Goal: Task Accomplishment & Management: Use online tool/utility

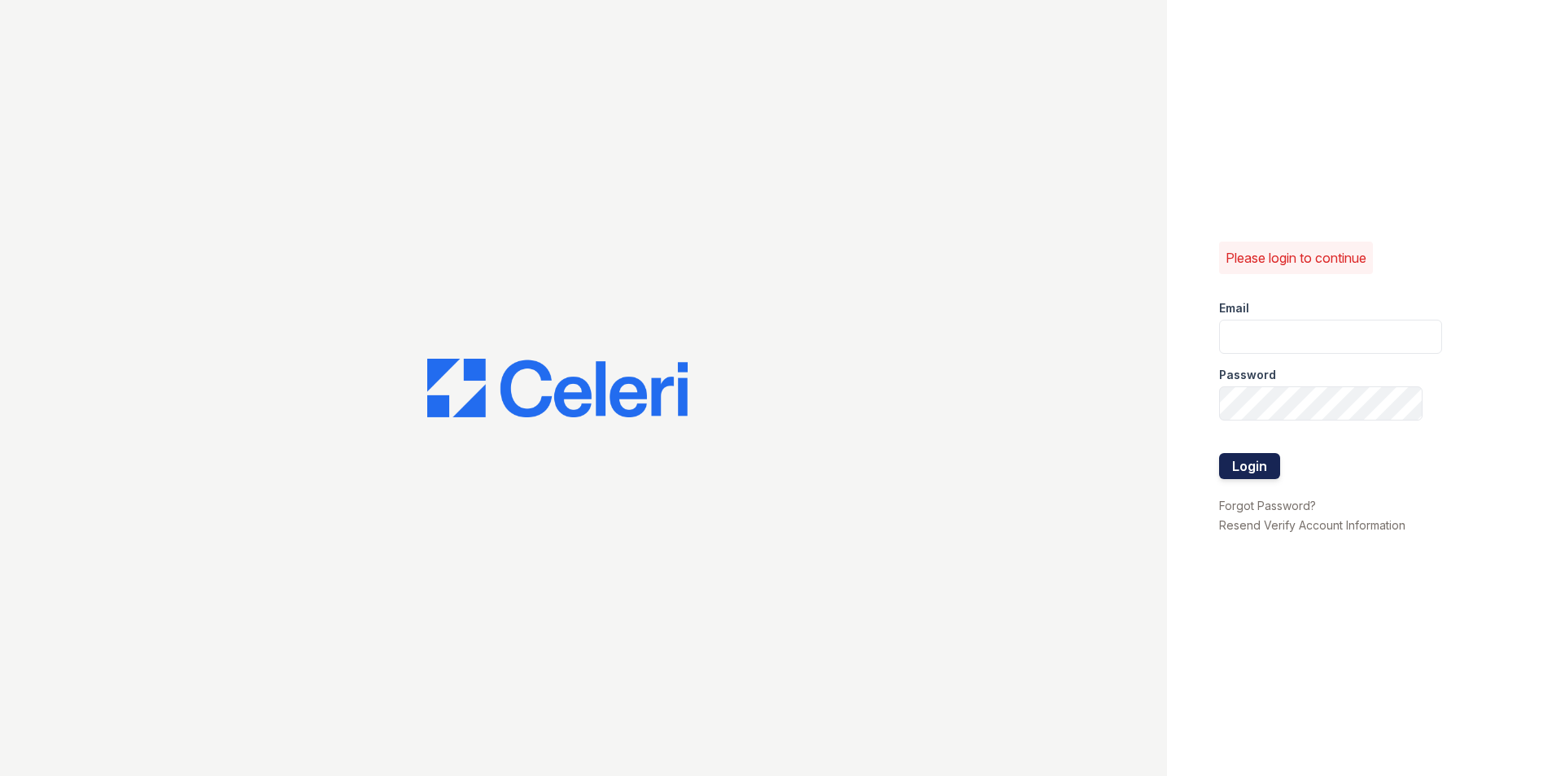
type input "nmendez@mmgmgt.com"
click at [1264, 473] on button "Login" at bounding box center [1249, 466] width 61 height 26
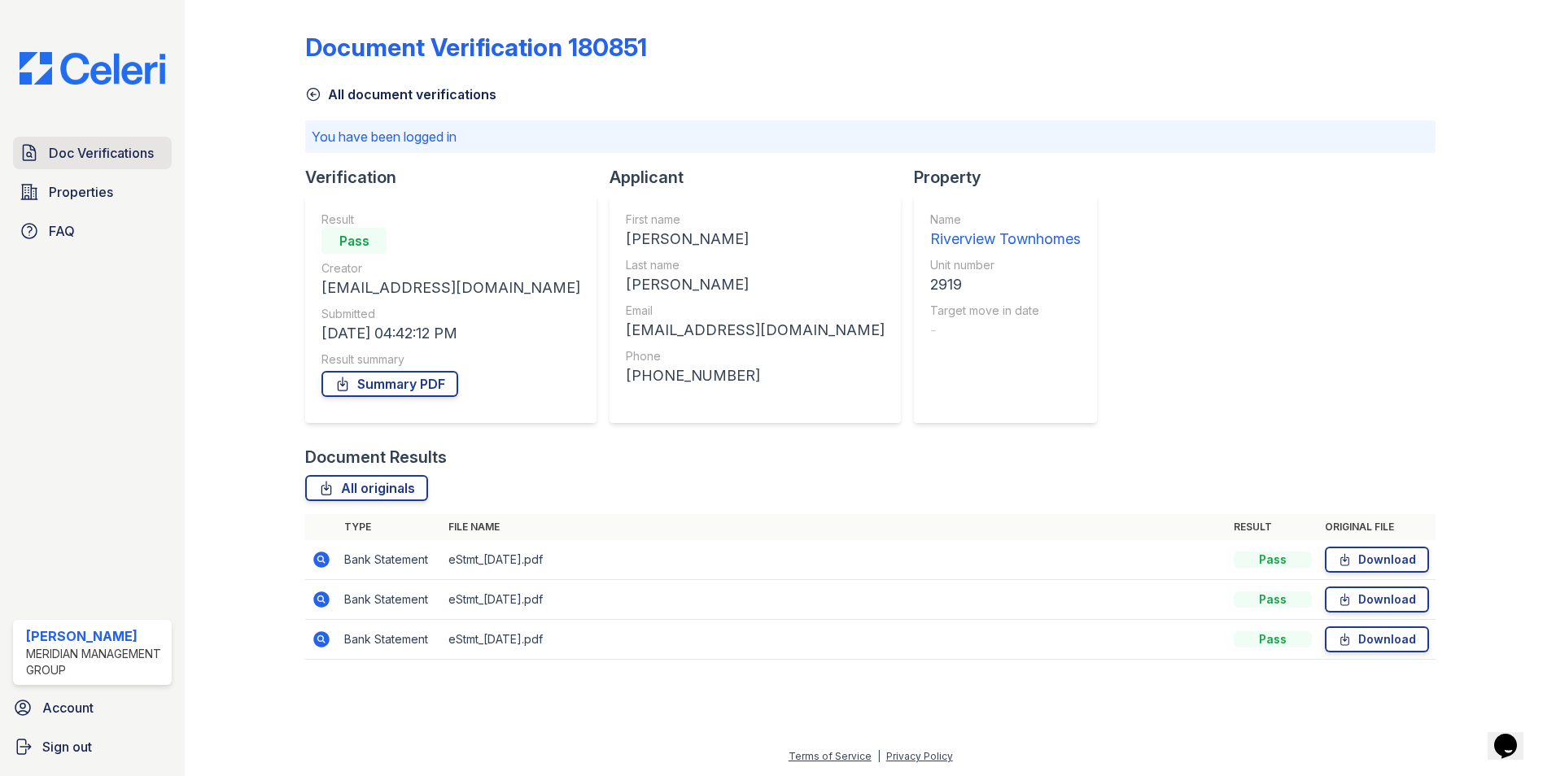
click at [95, 138] on link "Doc Verifications" at bounding box center [92, 153] width 159 height 33
